Goal: Find specific page/section: Find specific page/section

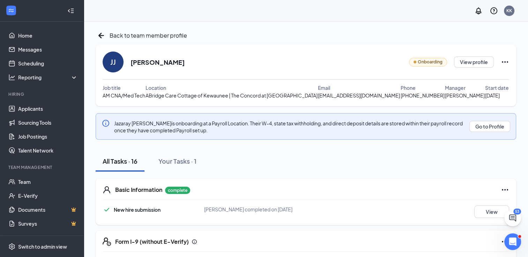
scroll to position [43, 0]
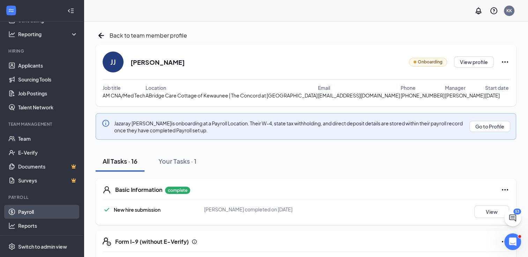
click at [25, 207] on link "Payroll" at bounding box center [48, 212] width 60 height 14
